Goal: Information Seeking & Learning: Find specific fact

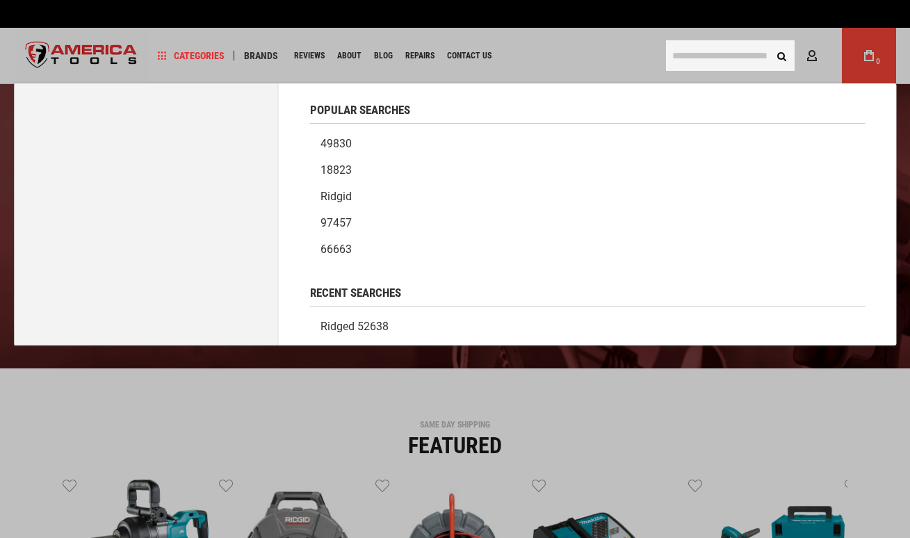
click at [697, 56] on input "text" at bounding box center [730, 55] width 129 height 31
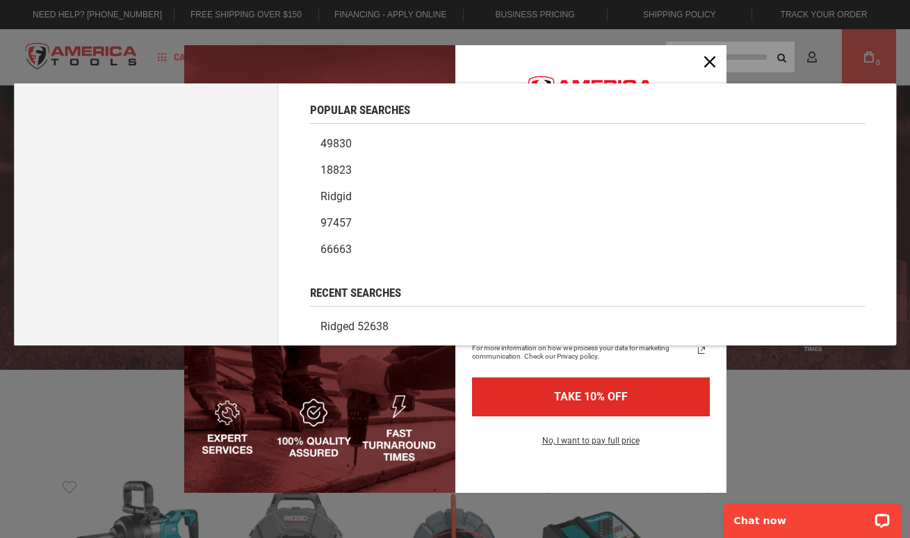
click at [166, 63] on div "Marketing offer form" at bounding box center [455, 269] width 910 height 538
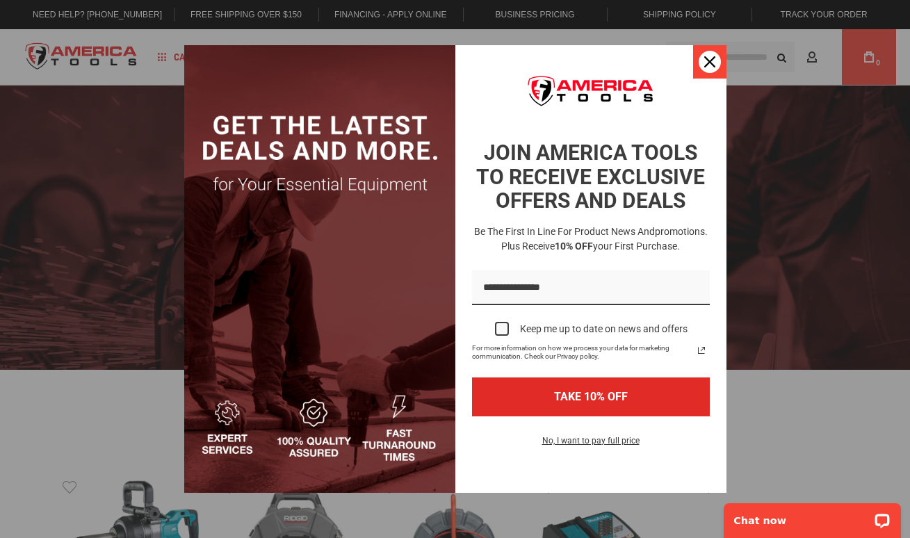
click at [702, 59] on div "Close" at bounding box center [709, 62] width 22 height 22
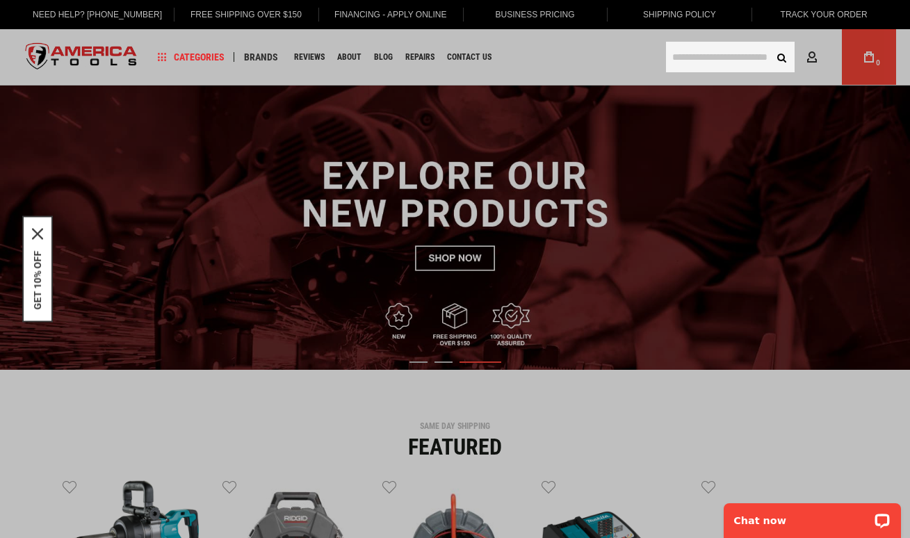
click at [723, 61] on input "text" at bounding box center [730, 57] width 129 height 31
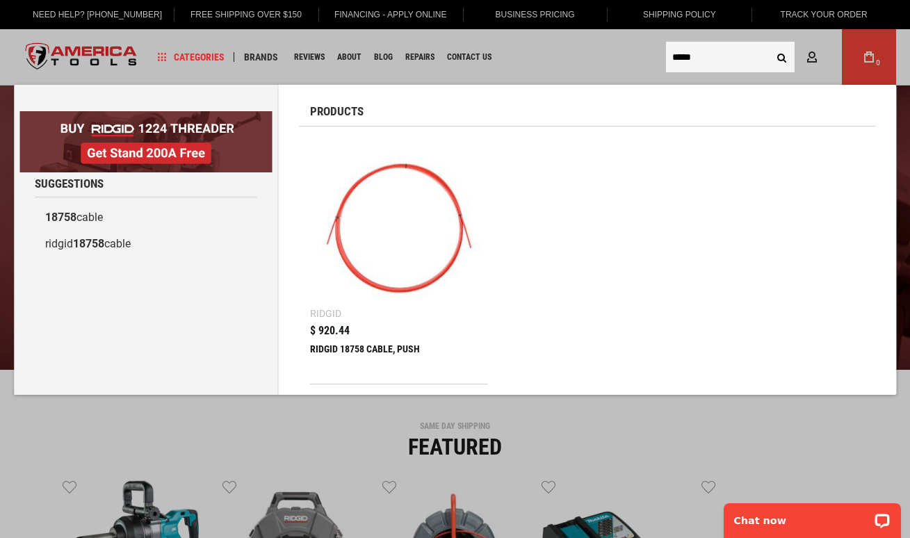
click at [781, 57] on button "Search" at bounding box center [781, 57] width 26 height 26
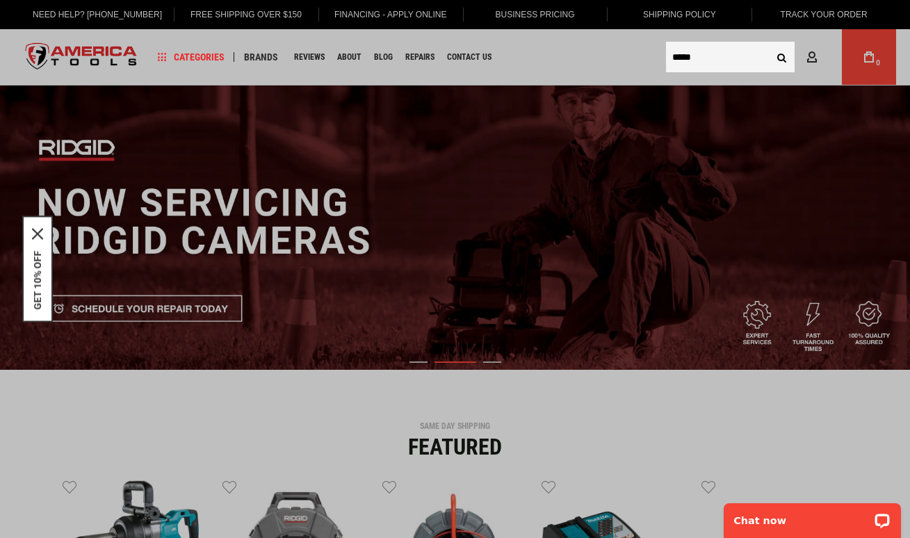
type input "*****"
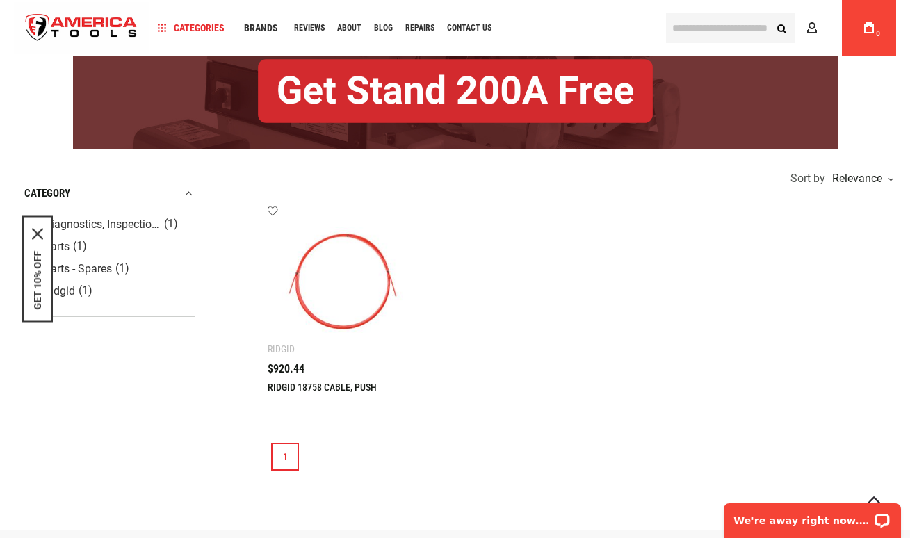
scroll to position [188, 0]
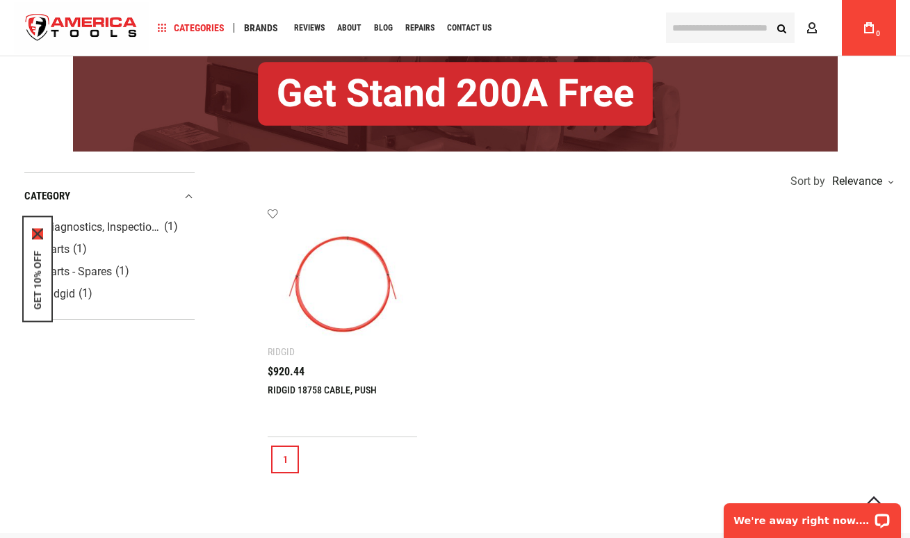
click at [42, 229] on icon "close icon" at bounding box center [37, 234] width 11 height 11
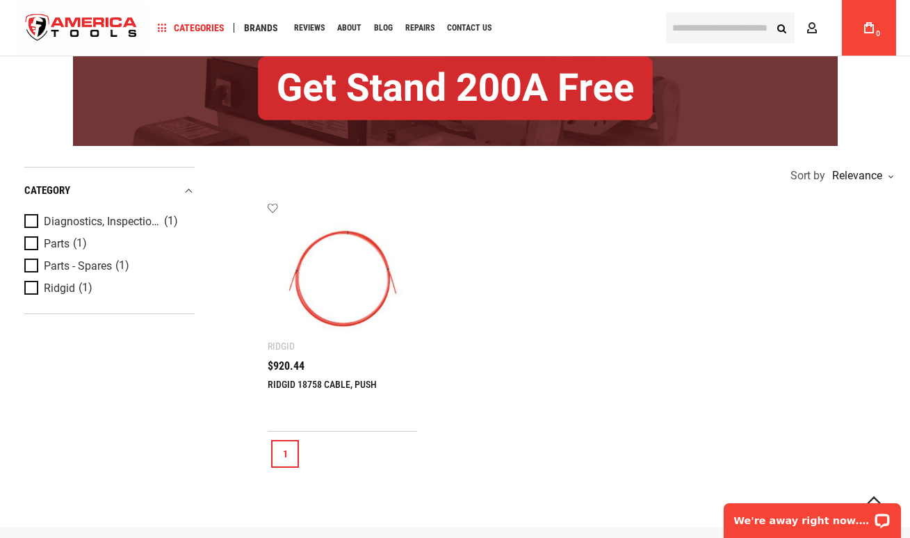
scroll to position [290, 0]
